Goal: Task Accomplishment & Management: Use online tool/utility

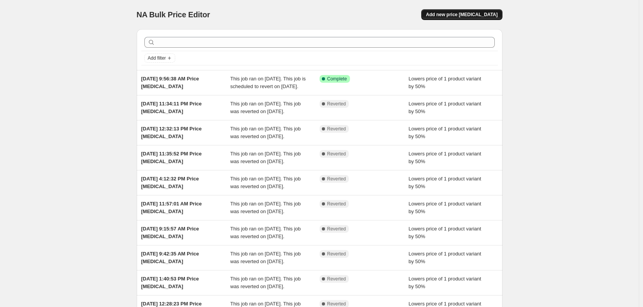
click at [448, 12] on span "Add new price [MEDICAL_DATA]" at bounding box center [462, 15] width 72 height 6
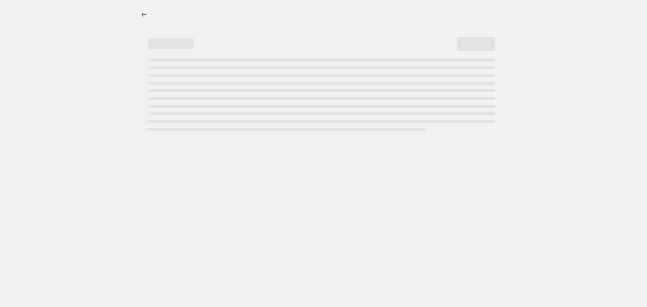
select select "percentage"
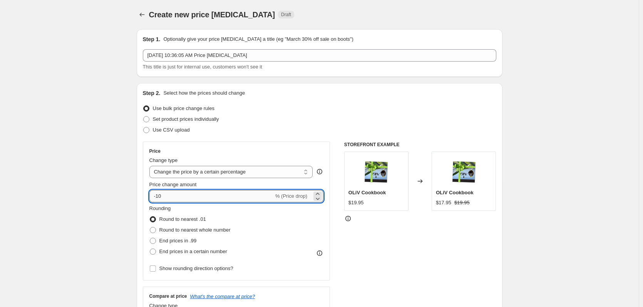
click at [242, 201] on input "-10" at bounding box center [211, 196] width 124 height 12
type input "-1"
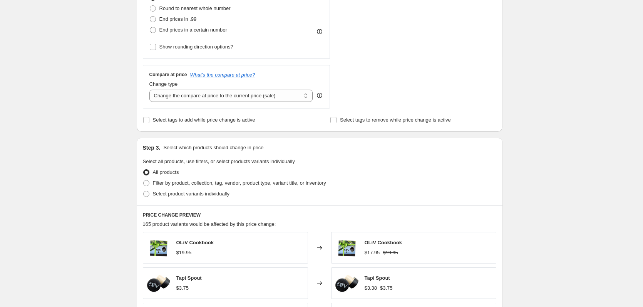
scroll to position [235, 0]
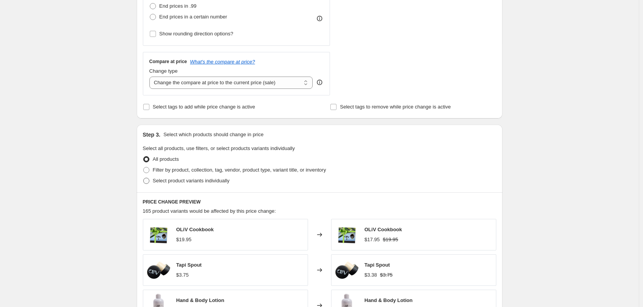
type input "-50"
click at [174, 186] on label "Select product variants individually" at bounding box center [186, 181] width 87 height 11
click at [144, 178] on input "Select product variants individually" at bounding box center [143, 178] width 0 height 0
radio input "true"
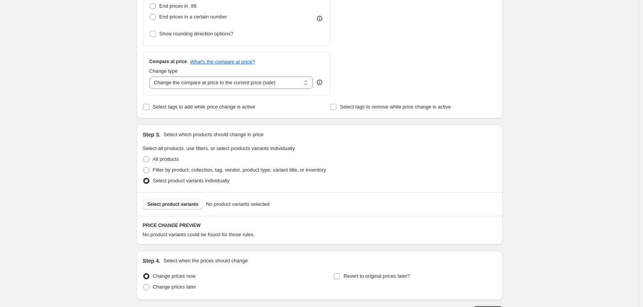
click at [189, 206] on span "Select product variants" at bounding box center [172, 204] width 51 height 6
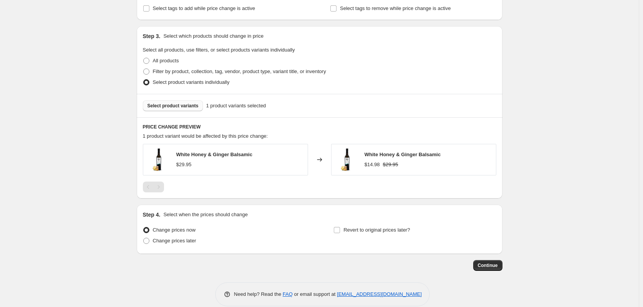
scroll to position [345, 0]
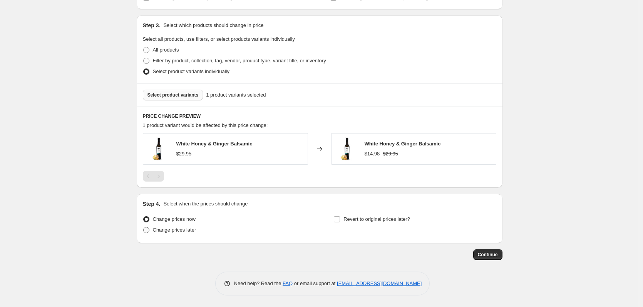
click at [154, 235] on label "Change prices later" at bounding box center [170, 230] width 54 height 11
click at [144, 228] on input "Change prices later" at bounding box center [143, 227] width 0 height 0
radio input "true"
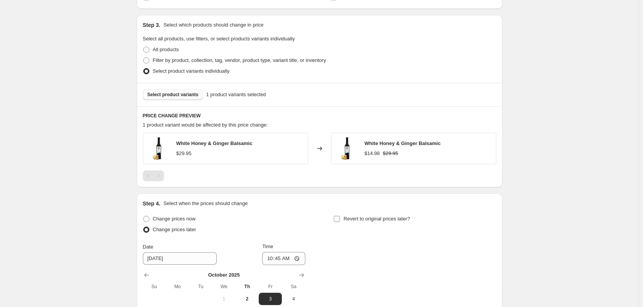
click at [340, 217] on input "Revert to original prices later?" at bounding box center [337, 219] width 6 height 6
checkbox input "true"
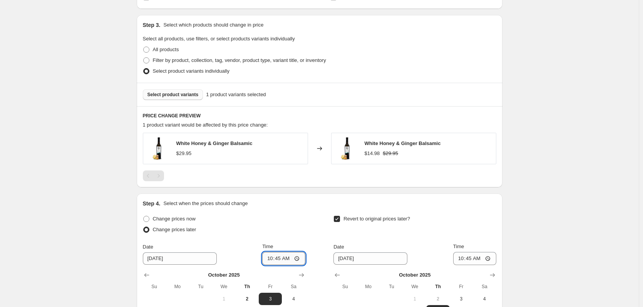
click at [282, 260] on input "10:45" at bounding box center [283, 258] width 43 height 13
type input "00:00"
click at [460, 263] on input "10:45" at bounding box center [474, 258] width 43 height 13
type input "23:59"
click at [531, 256] on div "Create new price [MEDICAL_DATA]. This page is ready Create new price [MEDICAL_D…" at bounding box center [319, 46] width 639 height 783
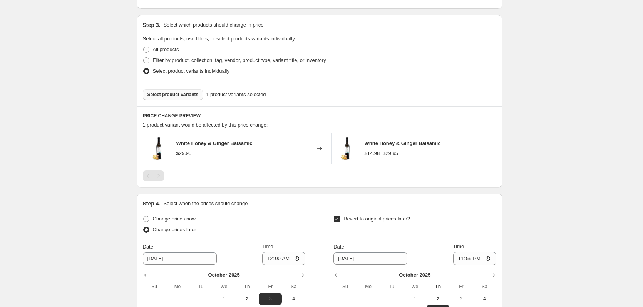
drag, startPoint x: 646, startPoint y: 151, endPoint x: 645, endPoint y: 177, distance: 25.8
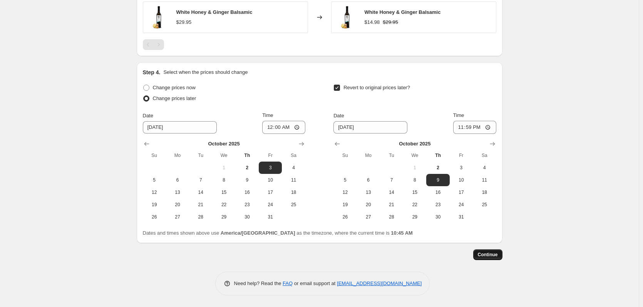
click at [503, 259] on button "Continue" at bounding box center [487, 255] width 29 height 11
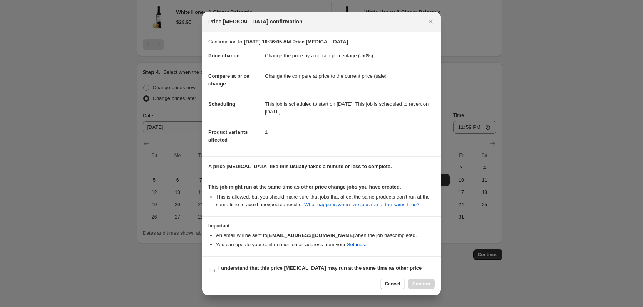
click at [253, 270] on b "I understand that this price [MEDICAL_DATA] may run at the same time as other p…" at bounding box center [319, 271] width 203 height 13
click at [215, 270] on input "I understand that this price [MEDICAL_DATA] may run at the same time as other p…" at bounding box center [212, 272] width 6 height 6
checkbox input "true"
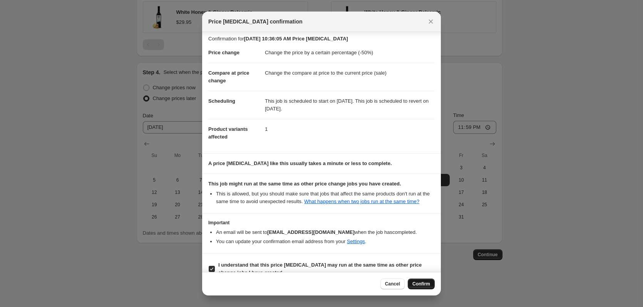
click at [425, 284] on span "Confirm" at bounding box center [421, 284] width 18 height 6
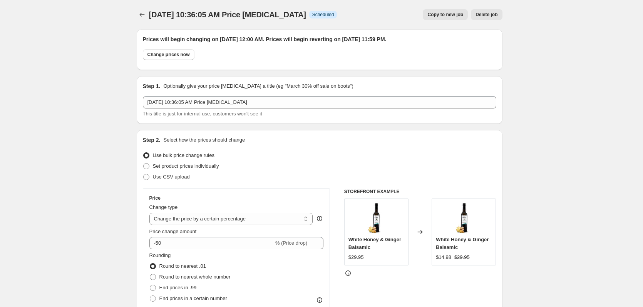
scroll to position [476, 0]
